Goal: Information Seeking & Learning: Find specific fact

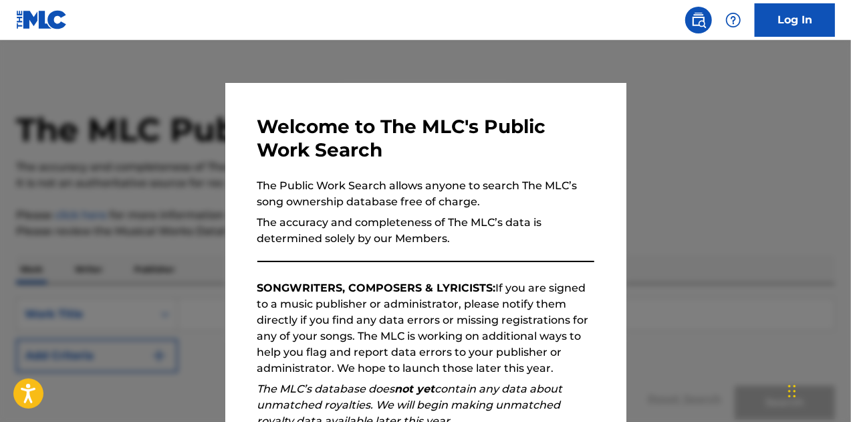
scroll to position [189, 0]
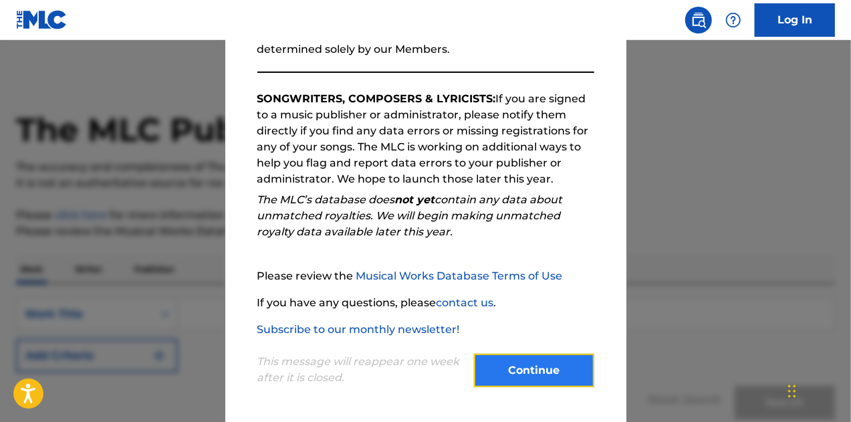
click at [527, 381] on button "Continue" at bounding box center [534, 370] width 120 height 33
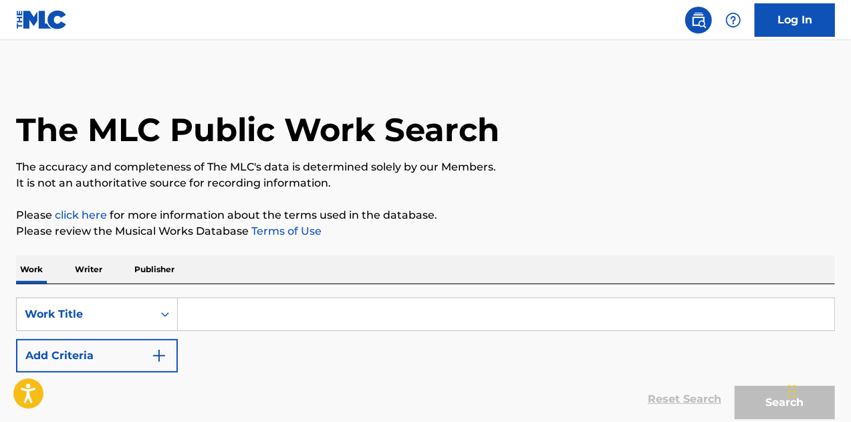
scroll to position [116, 0]
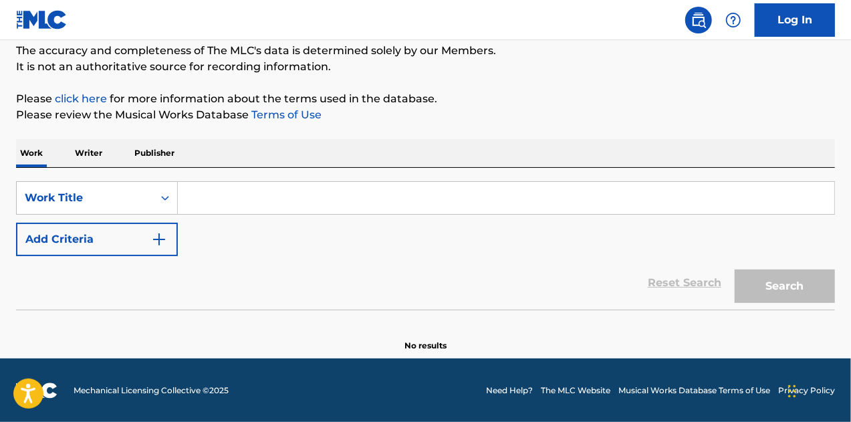
click at [298, 199] on input "Search Form" at bounding box center [506, 198] width 657 height 32
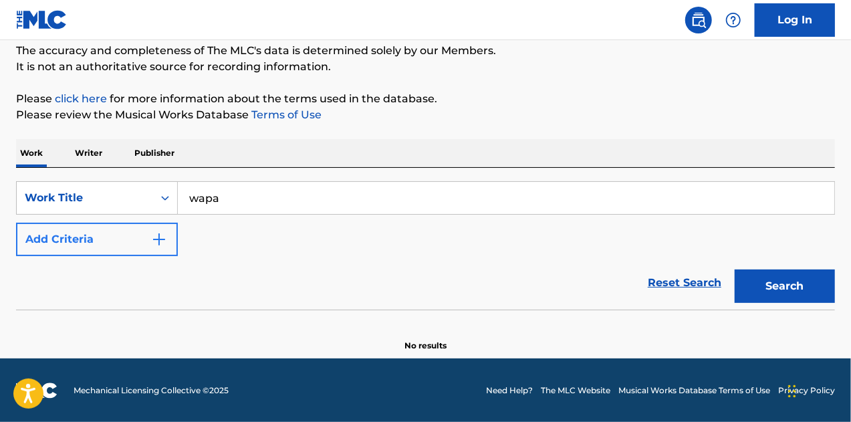
type input "wapa"
click at [119, 245] on button "Add Criteria" at bounding box center [97, 239] width 162 height 33
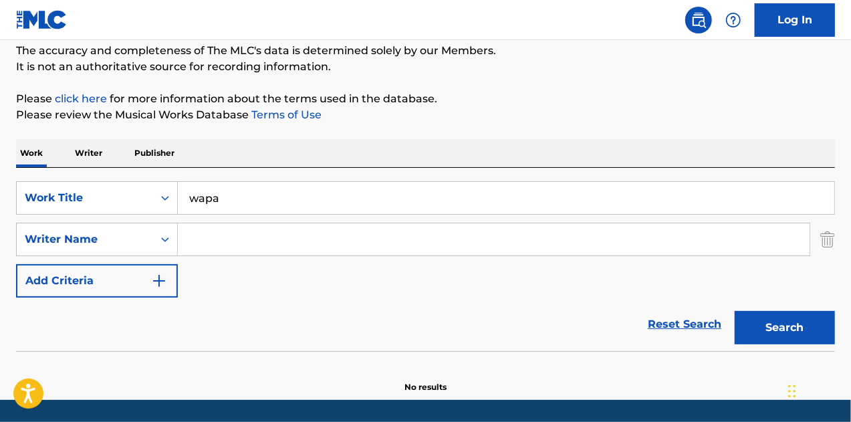
click at [279, 235] on input "Search Form" at bounding box center [494, 239] width 632 height 32
type input "prias"
click at [735, 311] on button "Search" at bounding box center [785, 327] width 100 height 33
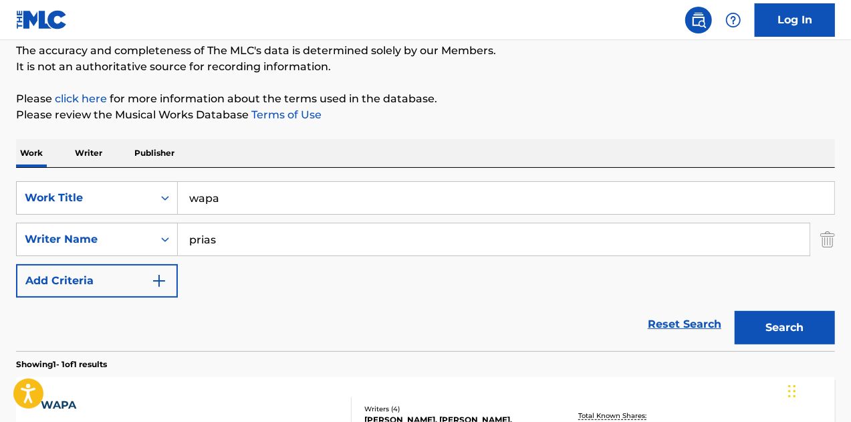
scroll to position [305, 0]
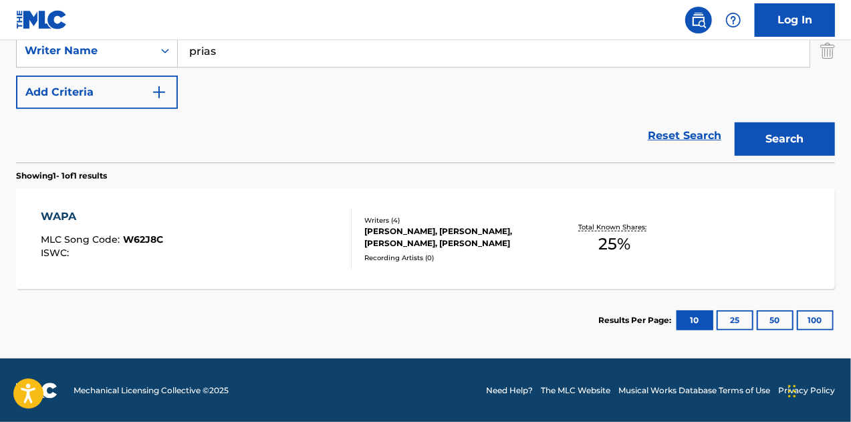
click at [246, 239] on div "WAPA MLC Song Code : W62J8C ISWC :" at bounding box center [197, 239] width 312 height 60
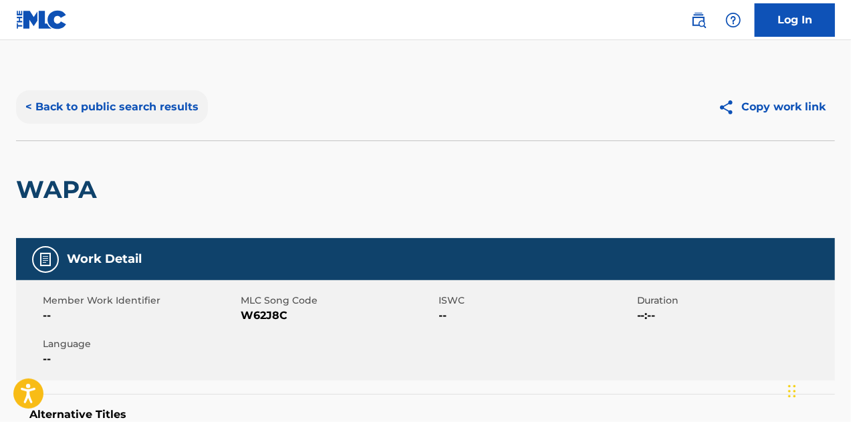
click at [134, 104] on button "< Back to public search results" at bounding box center [112, 106] width 192 height 33
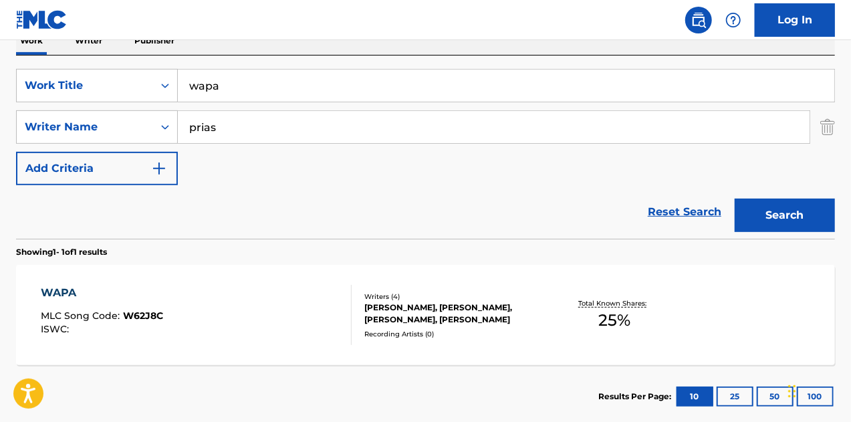
scroll to position [251, 0]
